Goal: Task Accomplishment & Management: Manage account settings

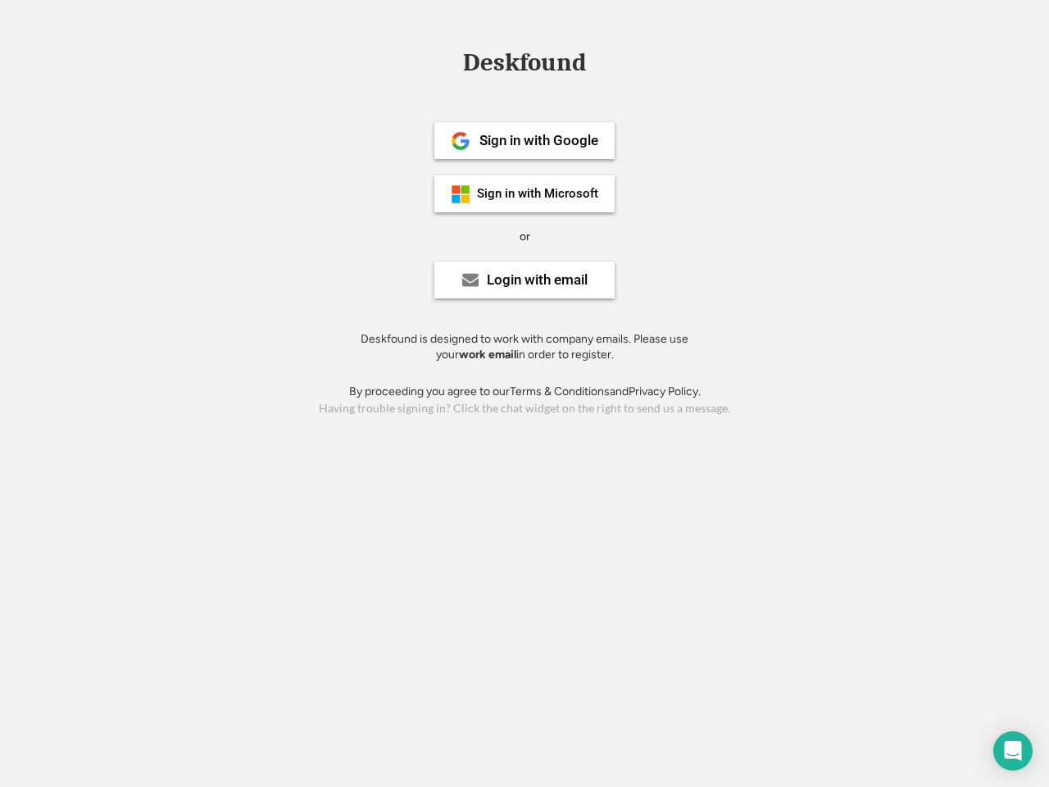
click at [525, 234] on div "or" at bounding box center [525, 237] width 11 height 16
click at [525, 66] on div "Deskfound" at bounding box center [524, 62] width 139 height 25
click at [448, 61] on div "Deskfound" at bounding box center [524, 65] width 1049 height 31
click at [525, 66] on div "Deskfound" at bounding box center [524, 62] width 139 height 25
click at [525, 236] on div "or" at bounding box center [525, 237] width 11 height 16
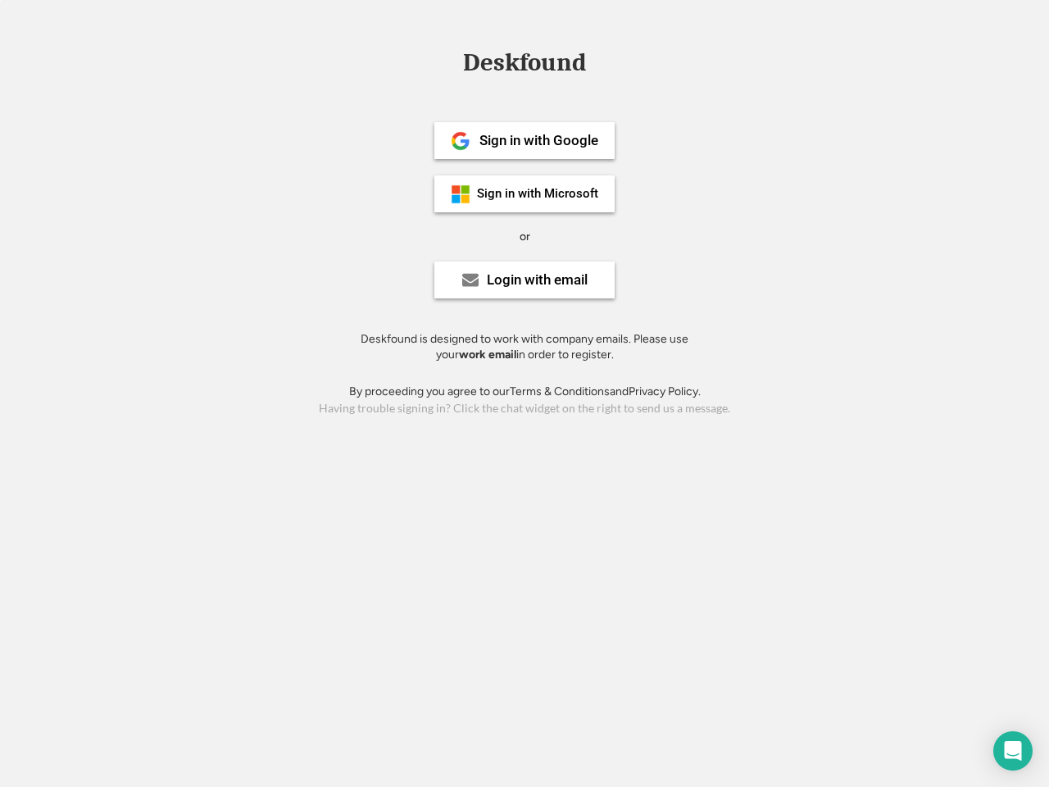
click at [525, 140] on div "Sign in with Google" at bounding box center [539, 141] width 119 height 14
click at [539, 140] on div "Sign in with Google" at bounding box center [539, 141] width 119 height 14
click at [461, 141] on img at bounding box center [461, 141] width 20 height 20
click at [525, 193] on div "Sign in with Microsoft" at bounding box center [537, 194] width 121 height 12
click at [539, 193] on div "Sign in with Microsoft" at bounding box center [537, 194] width 121 height 12
